Goal: Task Accomplishment & Management: Manage account settings

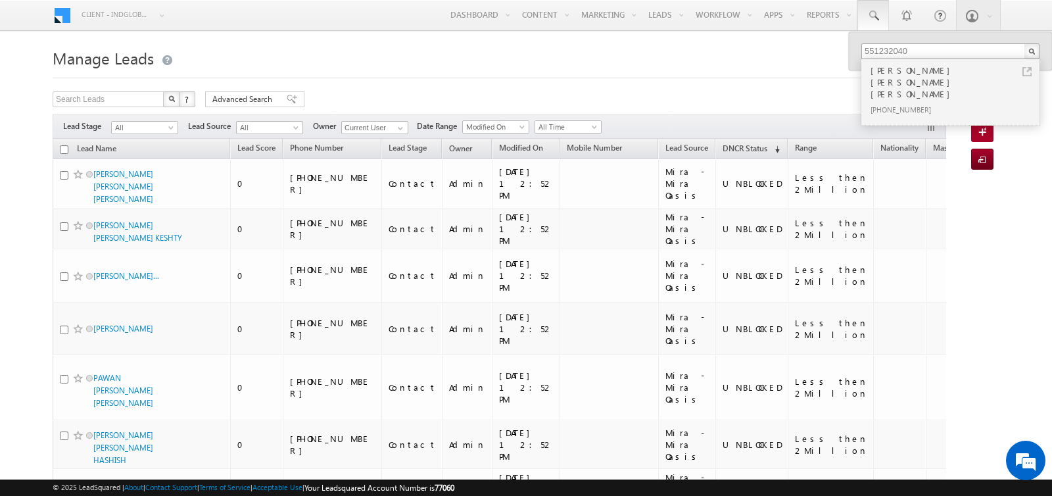
click at [867, 51] on input "551232040" at bounding box center [951, 51] width 178 height 16
type input "551232040"
click at [906, 74] on div "OMAR ADNAN SALEM NABULSI" at bounding box center [956, 82] width 176 height 38
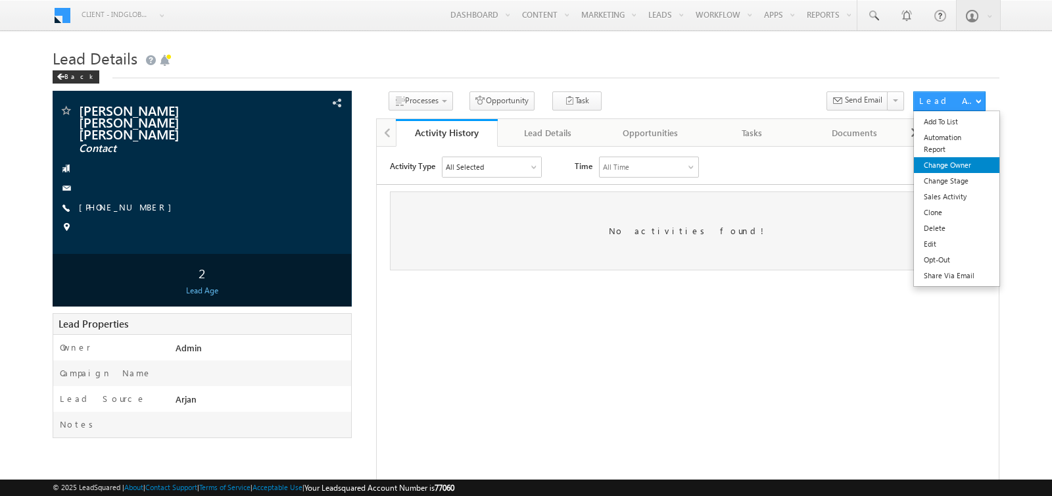
click at [941, 164] on link "Change Owner" at bounding box center [956, 165] width 85 height 16
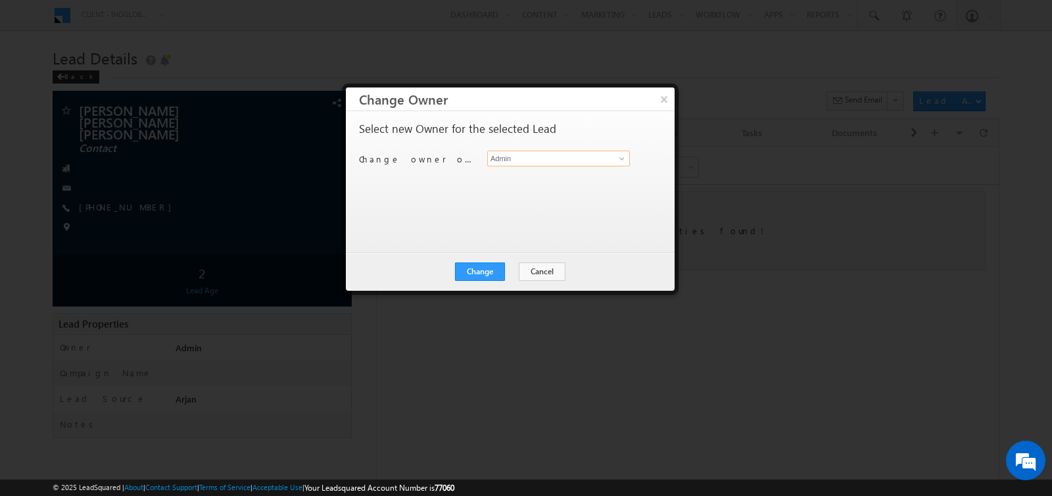
click at [537, 156] on input "Admin" at bounding box center [558, 159] width 143 height 16
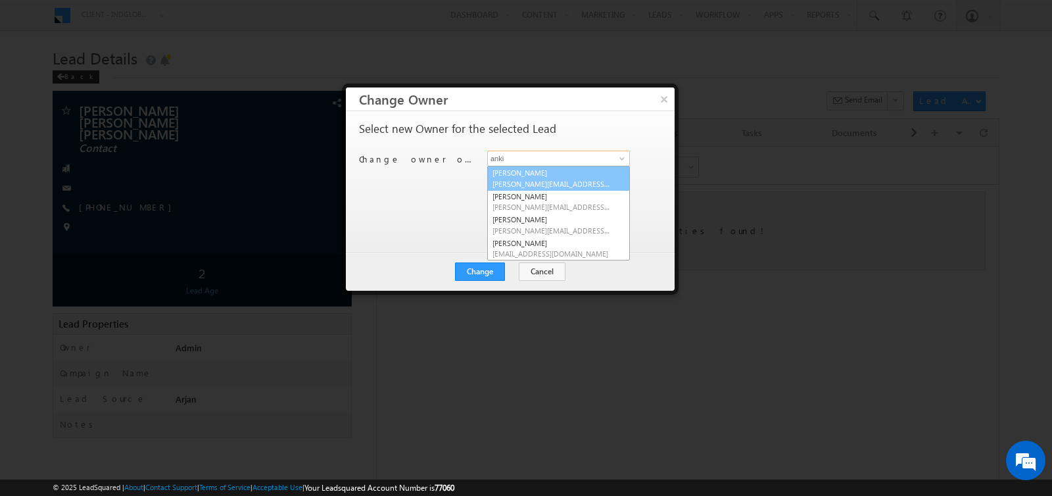
click at [547, 180] on span "[PERSON_NAME][EMAIL_ADDRESS][PERSON_NAME][DOMAIN_NAME]" at bounding box center [552, 184] width 118 height 10
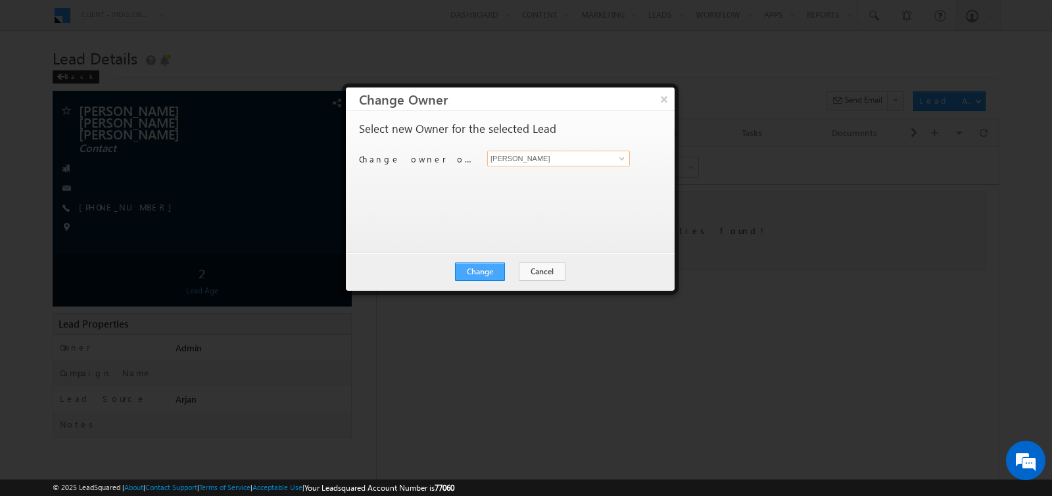
type input "[PERSON_NAME]"
click at [487, 270] on button "Change" at bounding box center [480, 271] width 50 height 18
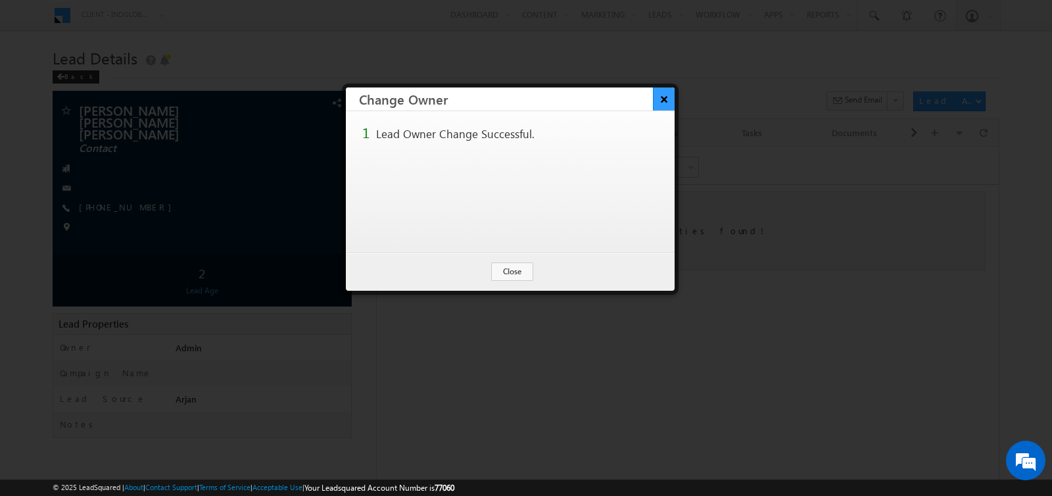
click at [663, 100] on button "×" at bounding box center [664, 98] width 22 height 23
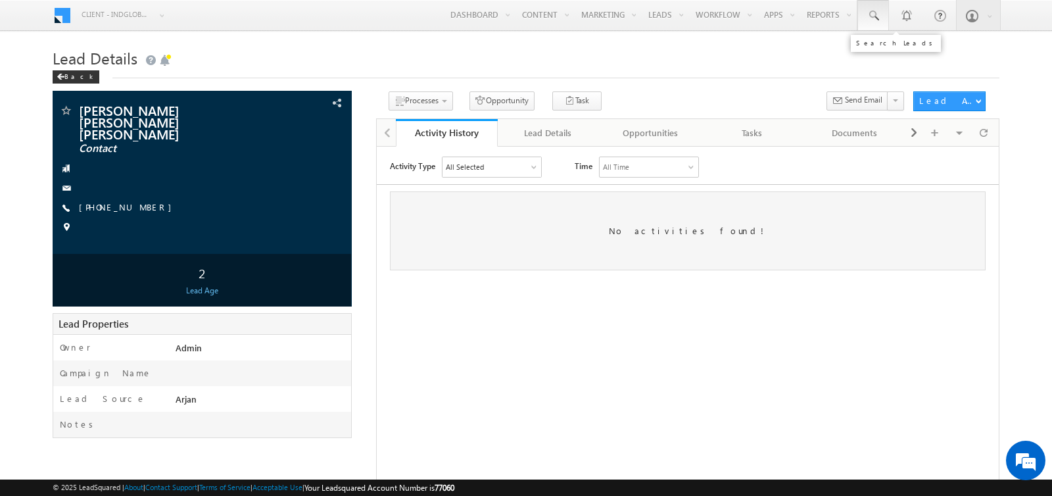
click at [879, 16] on span at bounding box center [873, 15] width 13 height 13
click at [875, 19] on span at bounding box center [873, 15] width 13 height 13
paste input "504582470"
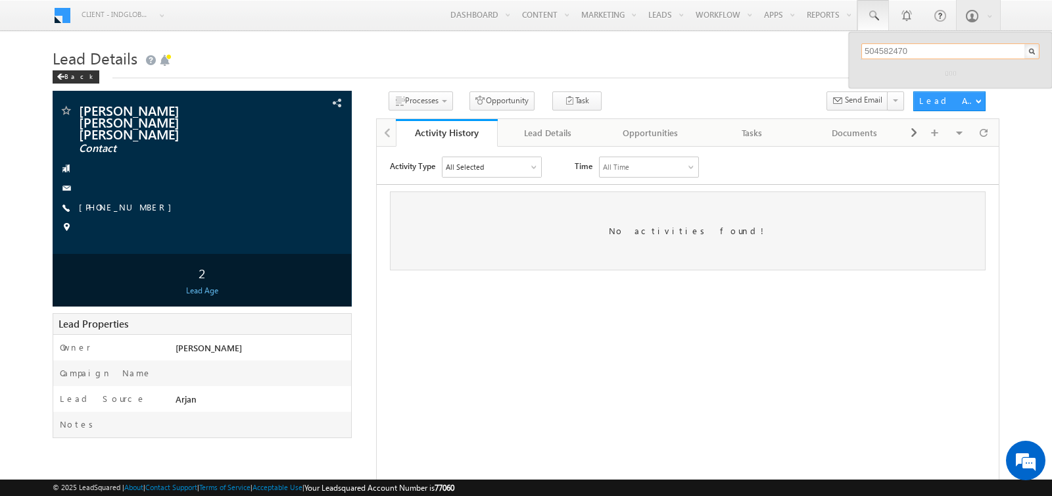
click at [868, 50] on input "504582470" at bounding box center [951, 51] width 178 height 16
type input "504582470"
click at [892, 78] on div "[PHONE_NUMBER]" at bounding box center [956, 86] width 176 height 16
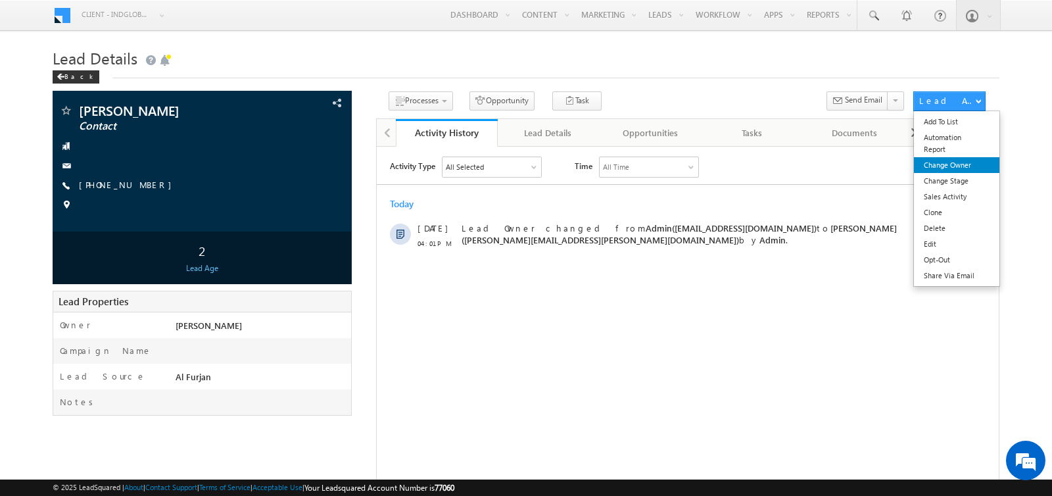
click at [944, 165] on link "Change Owner" at bounding box center [956, 165] width 85 height 16
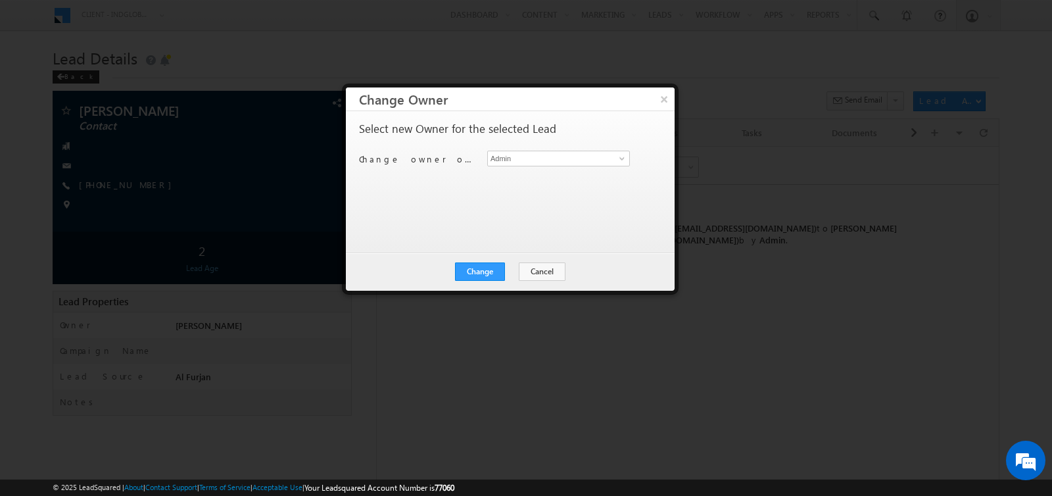
click at [592, 148] on div "Select new Owner for the selected Lead Change owner of 1 lead to Admin Admin" at bounding box center [509, 175] width 300 height 105
click at [592, 152] on input "Admin" at bounding box center [558, 159] width 143 height 16
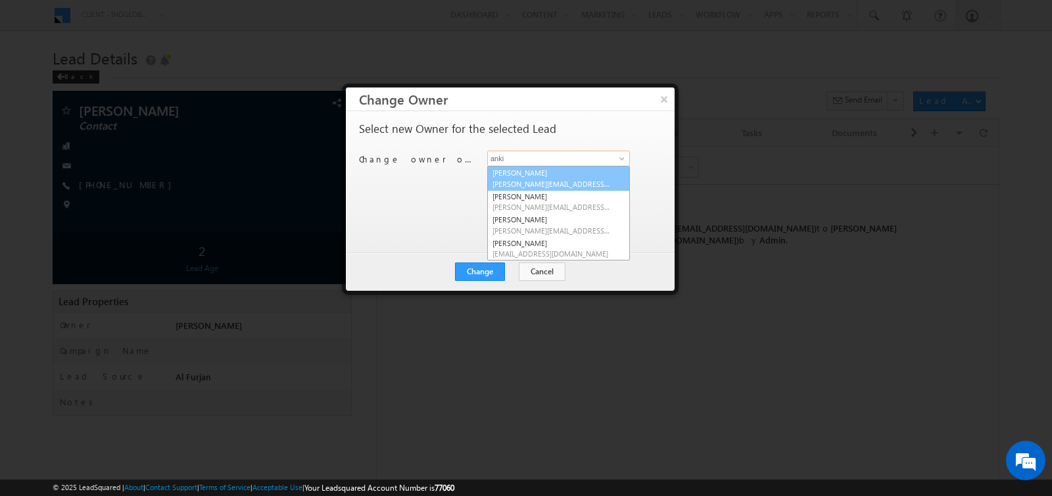
click at [567, 180] on span "ankitkumar.singh@indglobal.ae" at bounding box center [552, 184] width 118 height 10
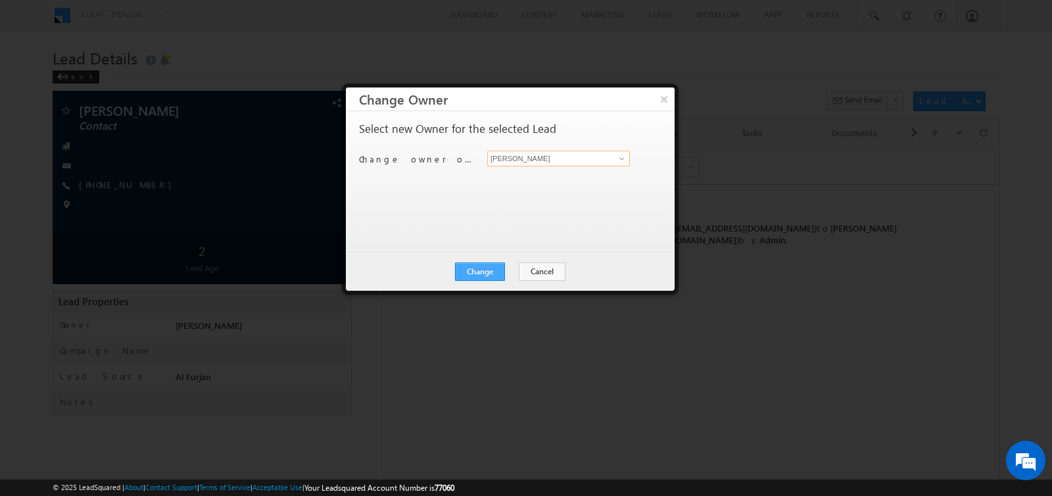
type input "[PERSON_NAME]"
click at [484, 278] on button "Change" at bounding box center [480, 271] width 50 height 18
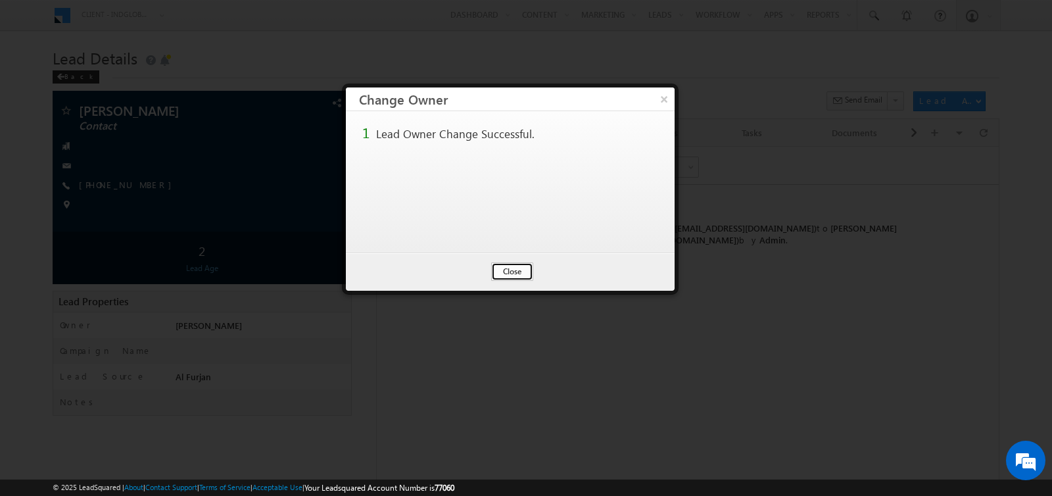
click at [508, 278] on button "Close" at bounding box center [512, 271] width 42 height 18
